Goal: Task Accomplishment & Management: Complete application form

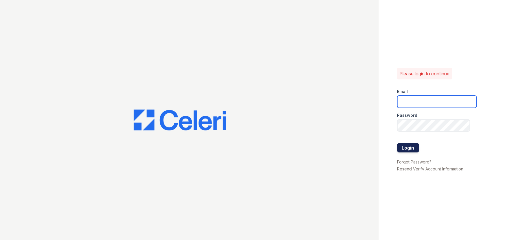
type input "[EMAIL_ADDRESS][DOMAIN_NAME]"
click at [404, 148] on button "Login" at bounding box center [408, 147] width 22 height 9
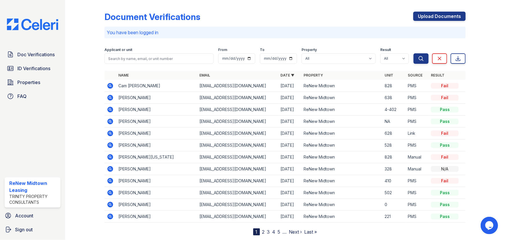
click at [108, 87] on icon at bounding box center [110, 86] width 6 height 6
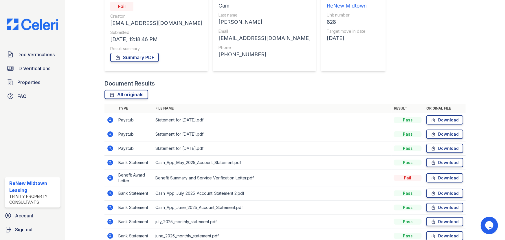
scroll to position [79, 0]
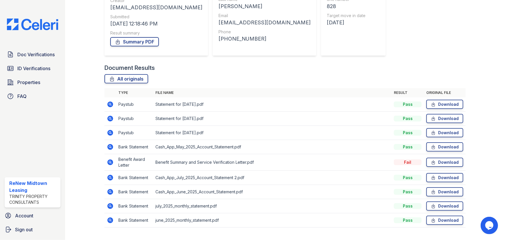
click at [109, 163] on icon at bounding box center [110, 162] width 6 height 6
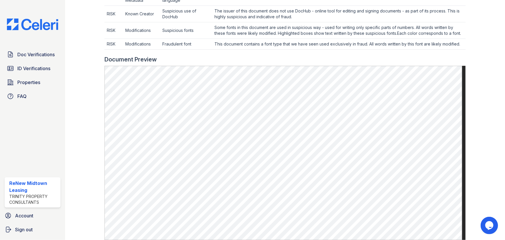
scroll to position [263, 0]
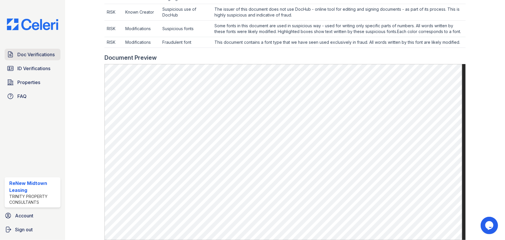
click at [40, 55] on span "Doc Verifications" at bounding box center [35, 54] width 37 height 7
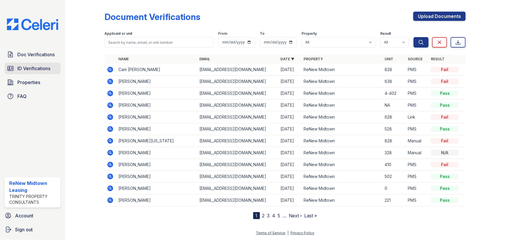
click at [44, 70] on span "ID Verifications" at bounding box center [33, 68] width 33 height 7
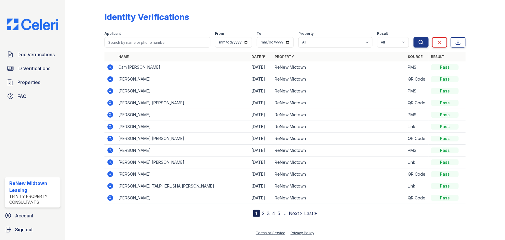
click at [36, 83] on span "Properties" at bounding box center [28, 82] width 23 height 7
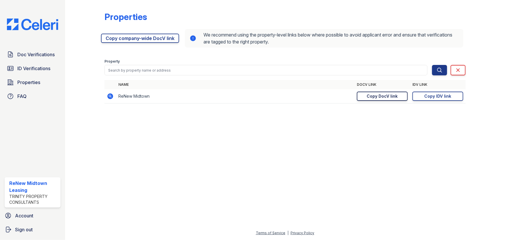
click at [388, 98] on div "Copy DocV link" at bounding box center [382, 96] width 31 height 6
click at [29, 82] on span "Properties" at bounding box center [28, 82] width 23 height 7
click at [23, 87] on link "Properties" at bounding box center [33, 82] width 56 height 12
click at [51, 51] on span "Doc Verifications" at bounding box center [35, 54] width 37 height 7
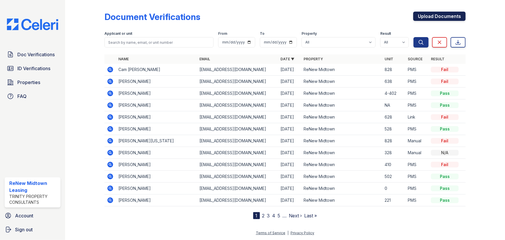
click at [429, 18] on link "Upload Documents" at bounding box center [439, 16] width 52 height 9
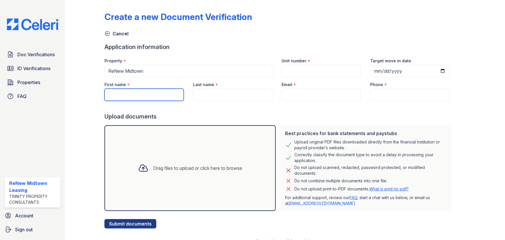
click at [144, 94] on input "First name" at bounding box center [143, 95] width 79 height 12
type input "Zanesia"
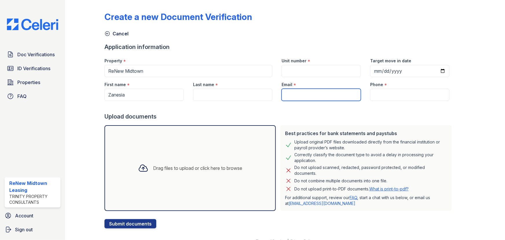
click at [291, 97] on input "Email" at bounding box center [321, 95] width 79 height 12
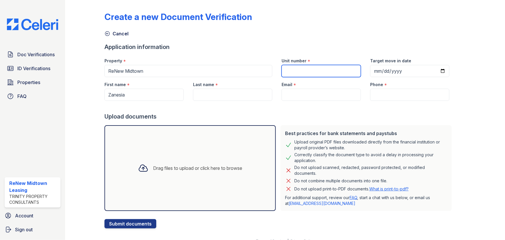
click at [291, 70] on input "Unit number" at bounding box center [321, 71] width 79 height 12
type input "114"
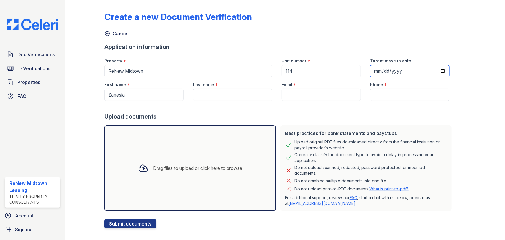
click at [374, 73] on input "Target move in date" at bounding box center [409, 71] width 79 height 12
click at [432, 69] on input "Target move in date" at bounding box center [409, 71] width 79 height 12
type input "2025-10-03"
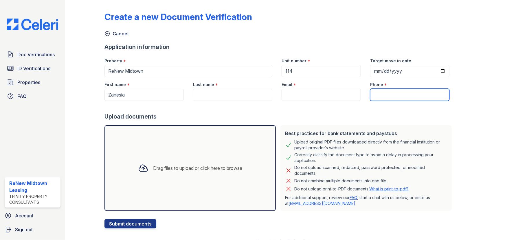
click at [375, 94] on input "Phone" at bounding box center [409, 95] width 79 height 12
paste input "(601) 522-5714"
type input "(601) 522-5714"
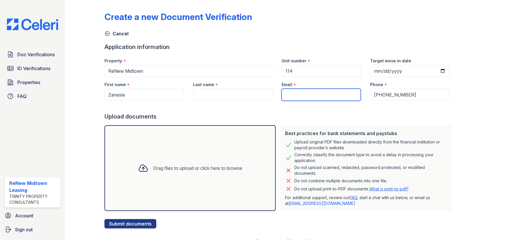
click at [282, 93] on input "Email" at bounding box center [321, 95] width 79 height 12
paste input "zanaesiamagee@yahoo.com"
type input "zanaesiamagee@yahoo.com"
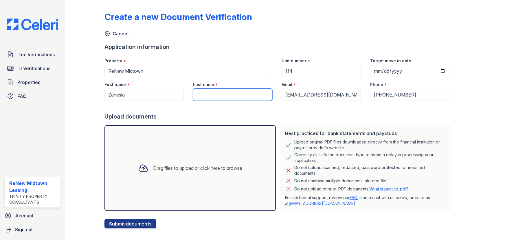
click at [193, 93] on input "Last name" at bounding box center [232, 95] width 79 height 12
type input "Magee"
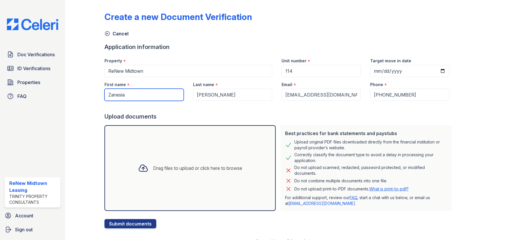
click at [117, 95] on input "Zanesia" at bounding box center [143, 95] width 79 height 12
type input "ZaNesia"
click at [185, 164] on div "Drag files to upload or click here to browse" at bounding box center [189, 168] width 113 height 20
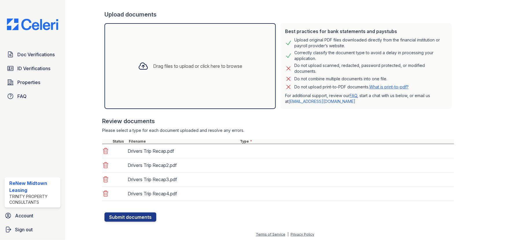
scroll to position [103, 0]
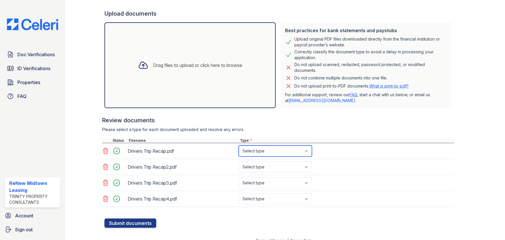
click at [254, 153] on select "Select type Paystub Bank Statement Offer Letter Tax Documents Benefit Award Let…" at bounding box center [275, 150] width 73 height 11
select select "paystub"
click at [239, 145] on select "Select type Paystub Bank Statement Offer Letter Tax Documents Benefit Award Let…" at bounding box center [275, 150] width 73 height 11
click at [282, 162] on select "Select type Paystub Bank Statement Offer Letter Tax Documents Benefit Award Let…" at bounding box center [275, 166] width 73 height 11
select select "paystub"
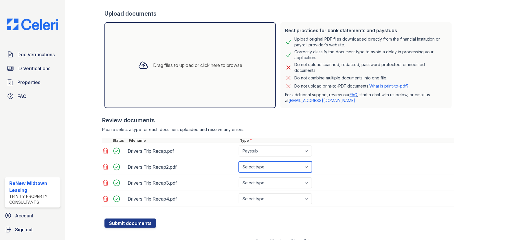
click at [239, 161] on select "Select type Paystub Bank Statement Offer Letter Tax Documents Benefit Award Let…" at bounding box center [275, 166] width 73 height 11
click at [283, 178] on select "Select type Paystub Bank Statement Offer Letter Tax Documents Benefit Award Let…" at bounding box center [275, 182] width 73 height 11
select select "paystub"
click at [239, 177] on select "Select type Paystub Bank Statement Offer Letter Tax Documents Benefit Award Let…" at bounding box center [275, 182] width 73 height 11
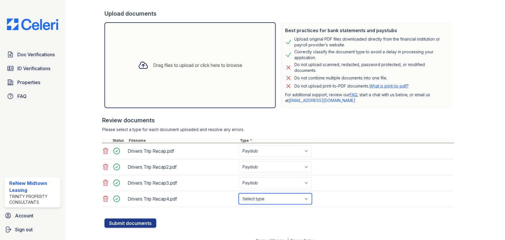
click at [279, 197] on select "Select type Paystub Bank Statement Offer Letter Tax Documents Benefit Award Let…" at bounding box center [275, 198] width 73 height 11
select select "paystub"
click at [239, 193] on select "Select type Paystub Bank Statement Offer Letter Tax Documents Benefit Award Let…" at bounding box center [275, 198] width 73 height 11
click at [146, 221] on button "Submit documents" at bounding box center [130, 222] width 52 height 9
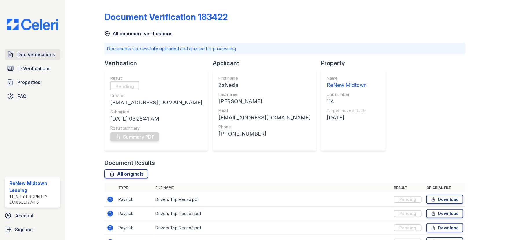
click at [45, 54] on span "Doc Verifications" at bounding box center [35, 54] width 37 height 7
